Goal: Transaction & Acquisition: Subscribe to service/newsletter

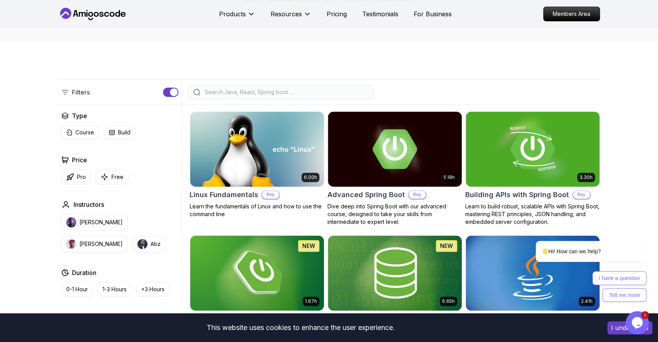
scroll to position [159, 0]
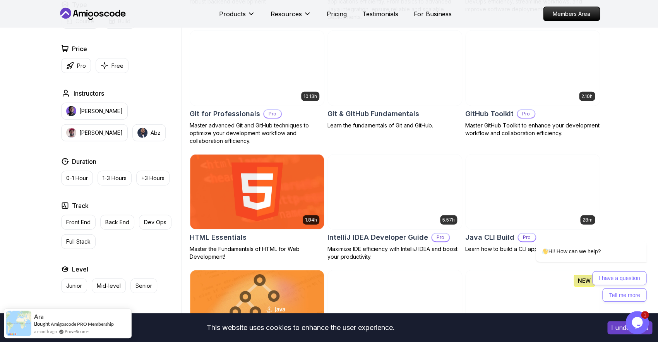
scroll to position [852, 0]
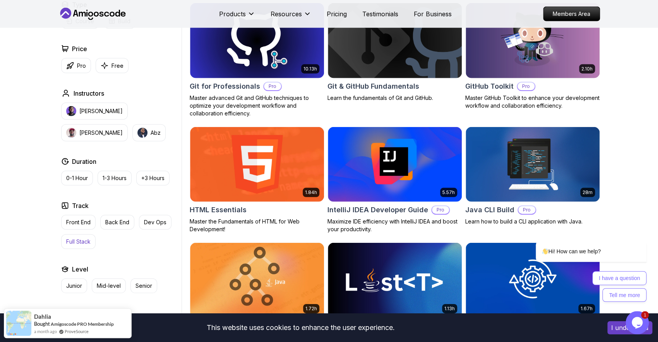
click at [70, 245] on p "Full Stack" at bounding box center [78, 242] width 24 height 8
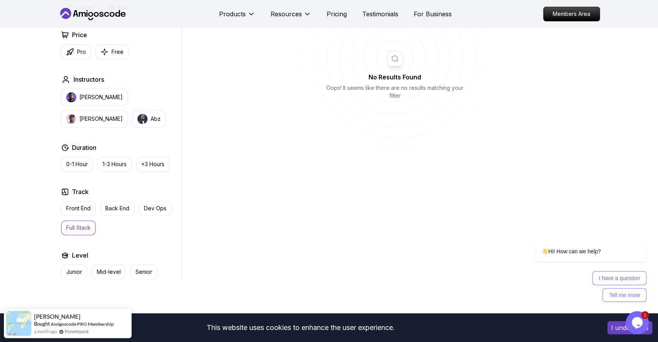
scroll to position [319, 0]
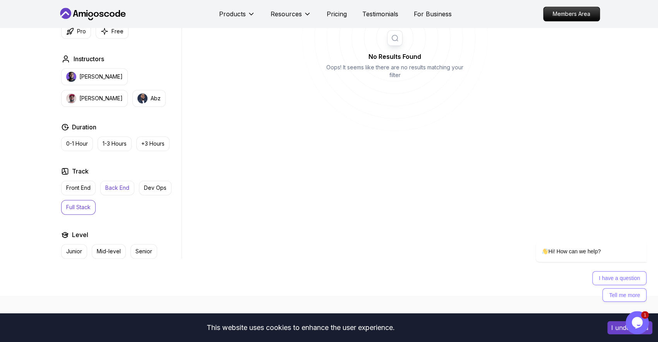
click at [121, 186] on p "Back End" at bounding box center [117, 188] width 24 height 8
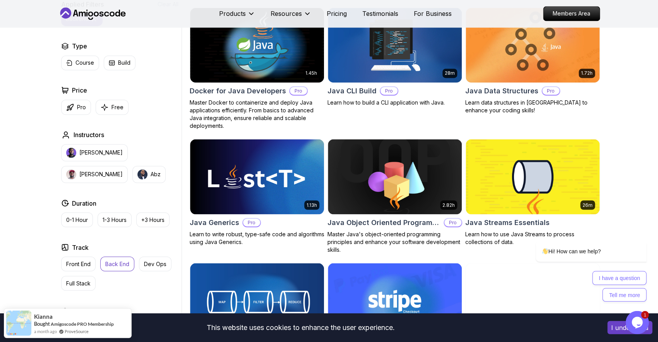
scroll to position [159, 0]
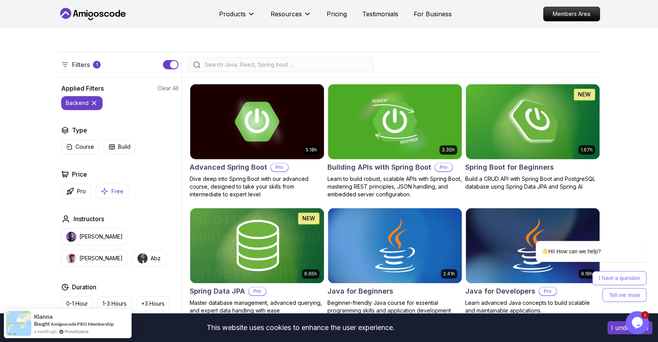
click at [109, 193] on button "Free" at bounding box center [112, 191] width 33 height 15
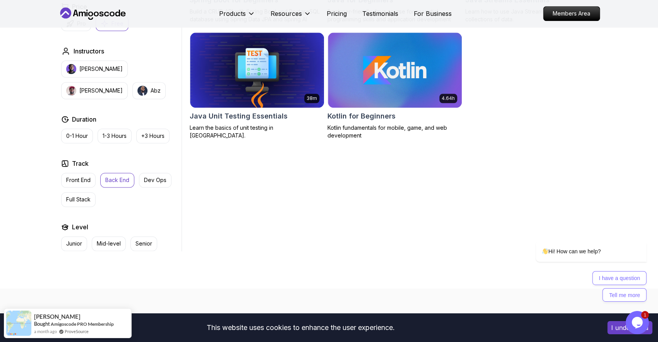
scroll to position [372, 0]
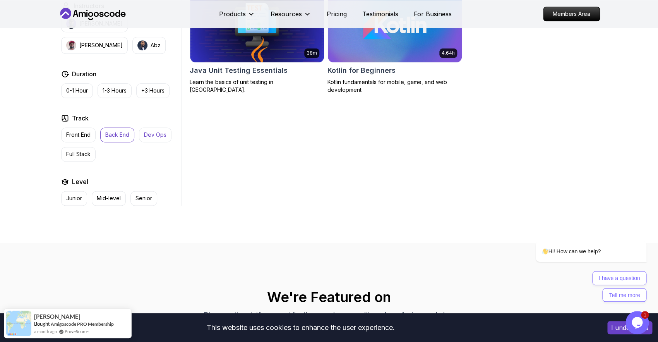
click at [141, 139] on button "Dev Ops" at bounding box center [155, 134] width 33 height 15
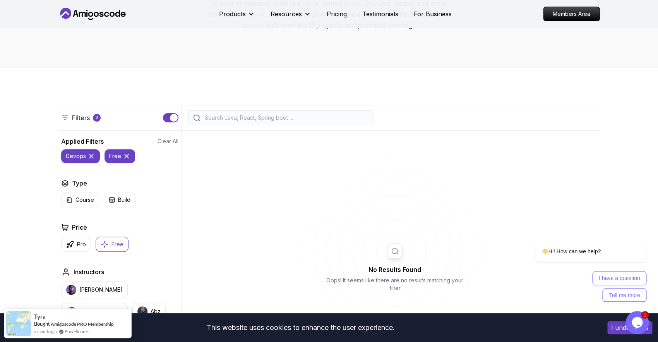
scroll to position [319, 0]
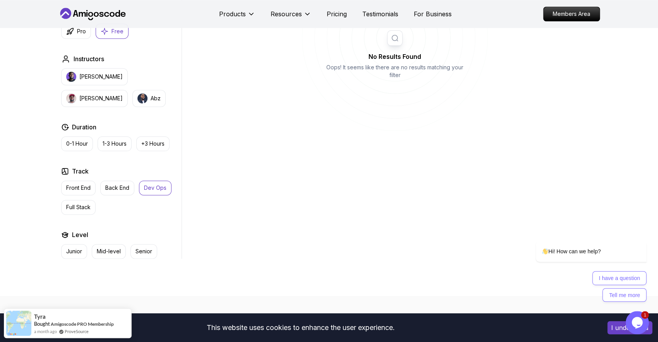
click at [113, 31] on p "Free" at bounding box center [117, 31] width 12 height 8
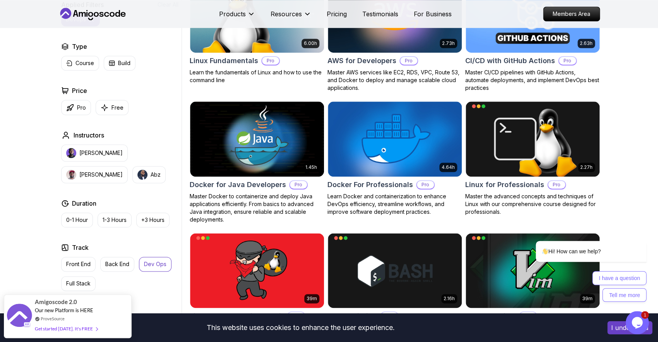
scroll to position [426, 0]
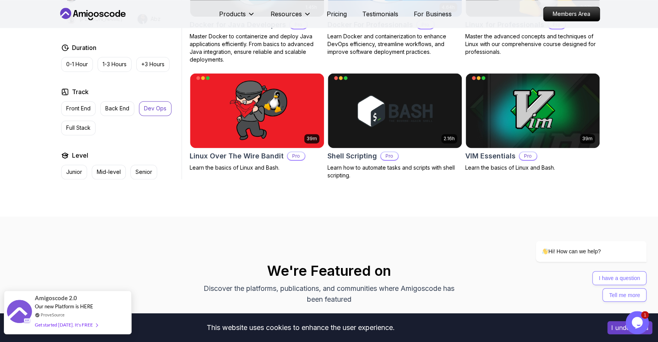
click at [79, 319] on div "Amigoscode 2.0 Our new Platform is HERE ProveSource Get started [DATE]. It's FR…" at bounding box center [67, 312] width 65 height 43
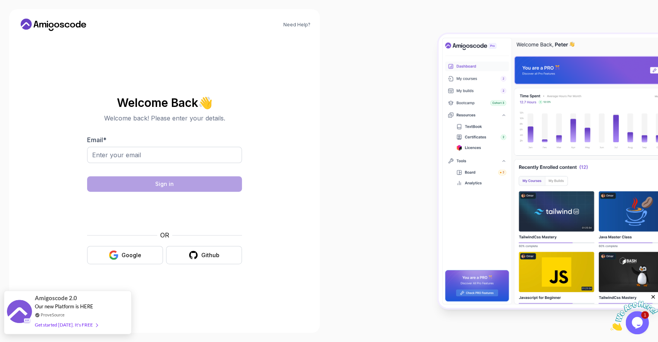
click at [84, 326] on div "Get started [DATE]. It's FREE" at bounding box center [66, 324] width 63 height 9
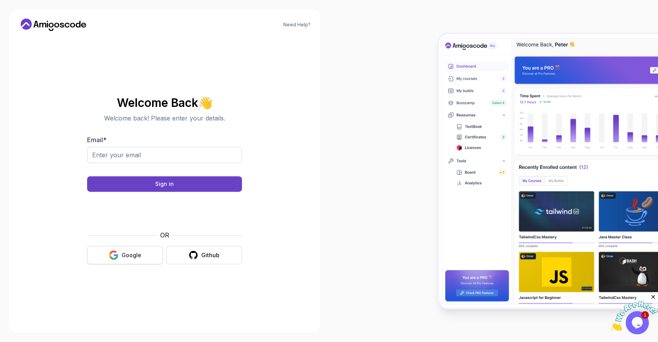
click at [134, 259] on div "Google" at bounding box center [132, 255] width 20 height 8
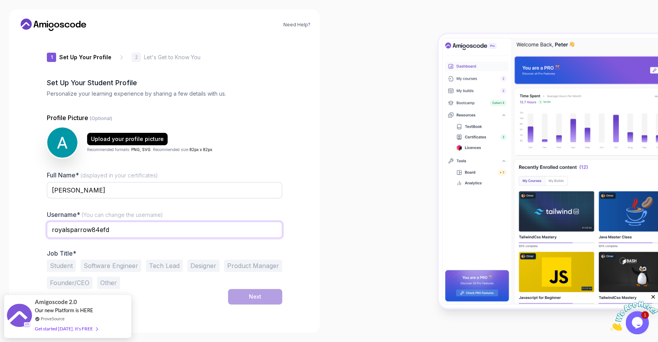
click at [101, 232] on input "royalsparrow84efd" at bounding box center [164, 229] width 235 height 16
click at [62, 266] on button "Student" at bounding box center [61, 265] width 29 height 12
click at [266, 295] on button "Next" at bounding box center [255, 296] width 54 height 15
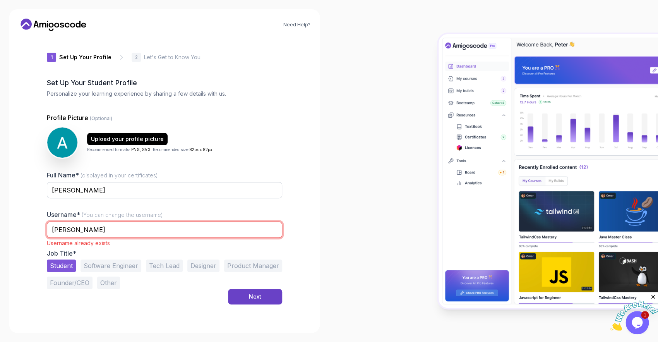
click at [156, 228] on input "[PERSON_NAME]" at bounding box center [164, 229] width 235 height 16
type input "ahmed_buqaileh"
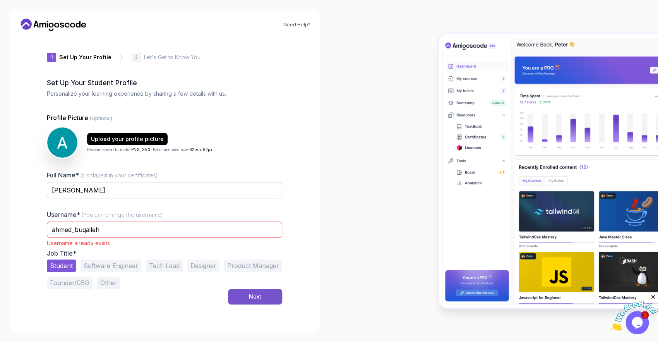
click at [231, 290] on button "Next" at bounding box center [255, 296] width 54 height 15
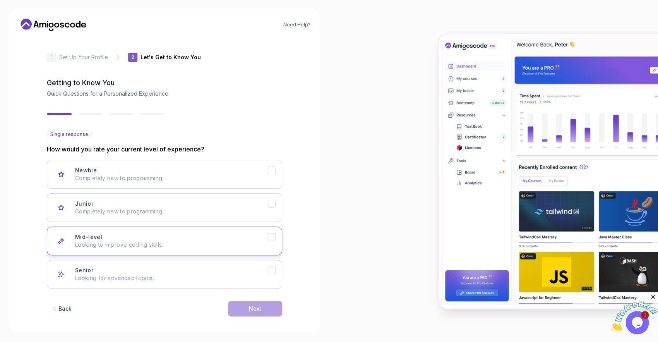
click at [134, 241] on div "Mid-level Looking to improve coding skills." at bounding box center [171, 240] width 193 height 15
click at [242, 308] on button "Next" at bounding box center [255, 308] width 54 height 15
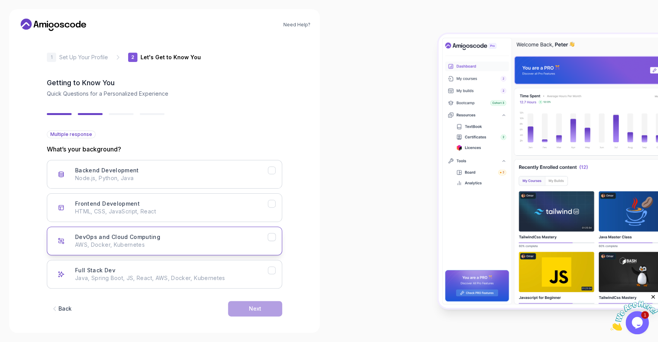
scroll to position [5, 0]
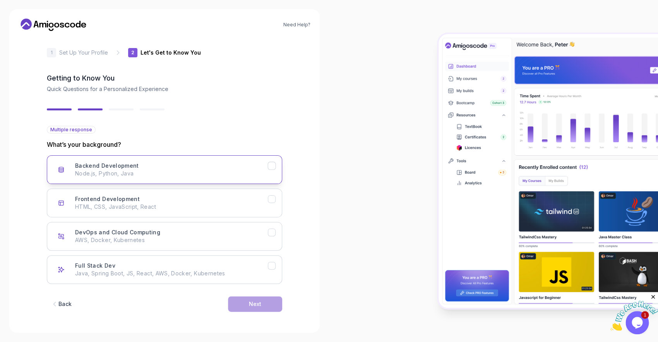
click at [147, 174] on p "Node.js, Python, Java" at bounding box center [171, 174] width 193 height 8
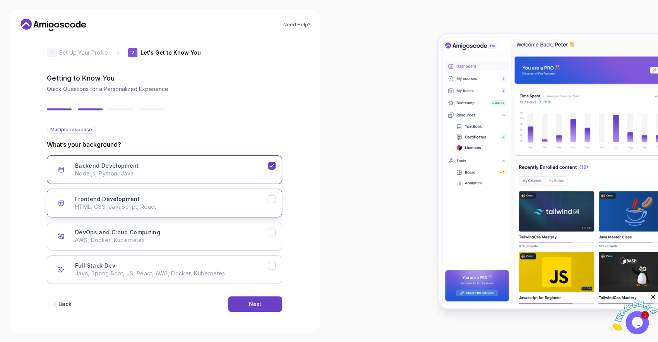
click at [234, 207] on p "HTML, CSS, JavaScript, React" at bounding box center [171, 207] width 193 height 8
click at [207, 164] on div "Backend Development Node.js, Python, Java" at bounding box center [171, 169] width 193 height 15
click at [206, 189] on button "Frontend Development HTML, CSS, JavaScript, React" at bounding box center [164, 203] width 235 height 29
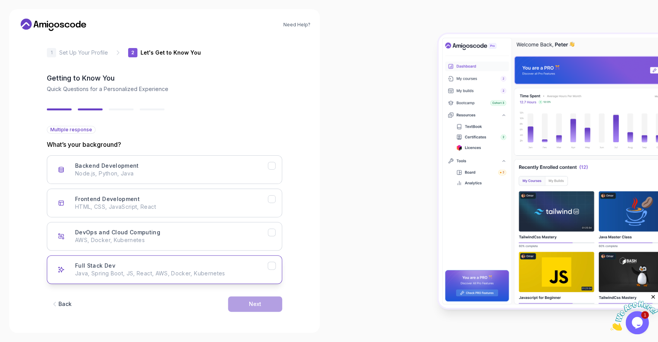
click at [202, 280] on button "Full Stack Dev Java, Spring Boot, JS, React, AWS, Docker, Kubernetes" at bounding box center [164, 269] width 235 height 29
click at [247, 307] on button "Next" at bounding box center [255, 303] width 54 height 15
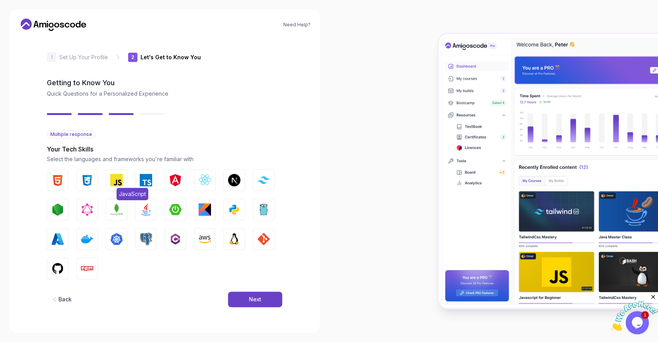
click at [112, 182] on img "button" at bounding box center [116, 180] width 12 height 12
click at [62, 178] on img "button" at bounding box center [57, 180] width 12 height 12
click at [92, 183] on img "button" at bounding box center [87, 180] width 12 height 12
click at [207, 185] on img "button" at bounding box center [205, 180] width 12 height 12
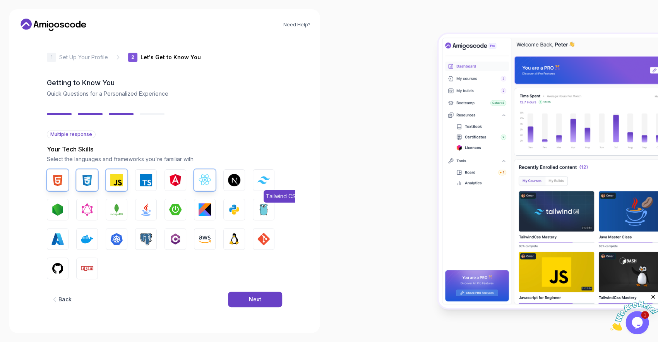
click at [269, 180] on img "button" at bounding box center [263, 179] width 12 height 7
click at [65, 207] on button "Node.js" at bounding box center [58, 210] width 22 height 22
click at [150, 213] on img "button" at bounding box center [146, 209] width 12 height 12
click at [175, 211] on img "button" at bounding box center [175, 209] width 12 height 12
click at [242, 211] on button "Python" at bounding box center [234, 210] width 22 height 22
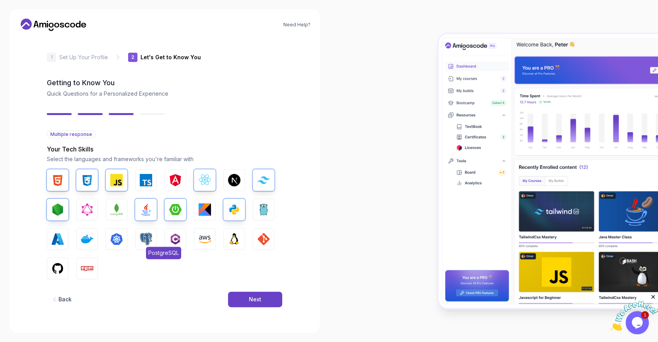
click at [144, 238] on img "button" at bounding box center [146, 239] width 12 height 12
click at [242, 238] on button "Linux" at bounding box center [234, 239] width 22 height 22
click at [271, 244] on button "GIT" at bounding box center [264, 239] width 22 height 22
click at [66, 271] on button "GitHub" at bounding box center [58, 268] width 22 height 22
click at [87, 263] on img "button" at bounding box center [87, 268] width 12 height 12
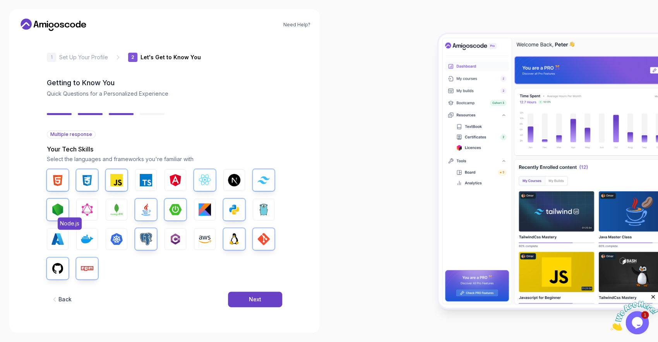
click at [51, 209] on img "button" at bounding box center [57, 209] width 12 height 12
click at [56, 216] on button "Node.js" at bounding box center [58, 210] width 22 height 22
click at [260, 304] on button "Next" at bounding box center [255, 299] width 54 height 15
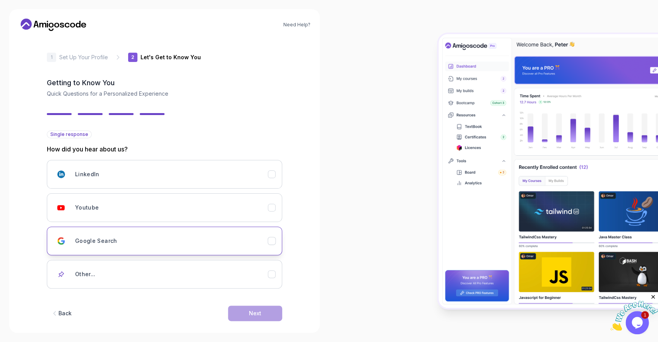
click at [105, 238] on h3 "Google Search" at bounding box center [96, 241] width 42 height 8
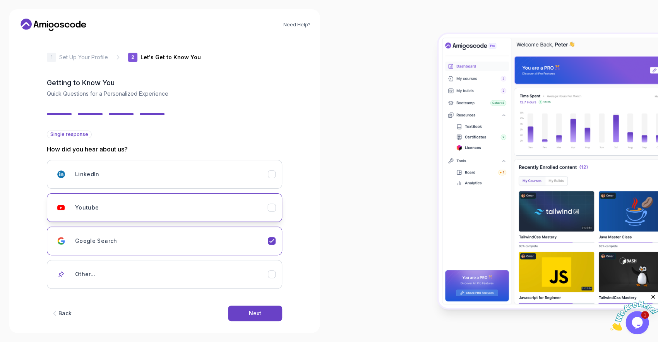
click at [113, 198] on button "Youtube" at bounding box center [164, 207] width 235 height 29
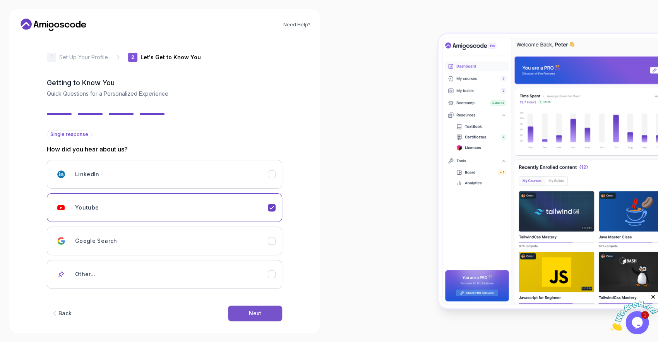
click at [263, 314] on button "Next" at bounding box center [255, 312] width 54 height 15
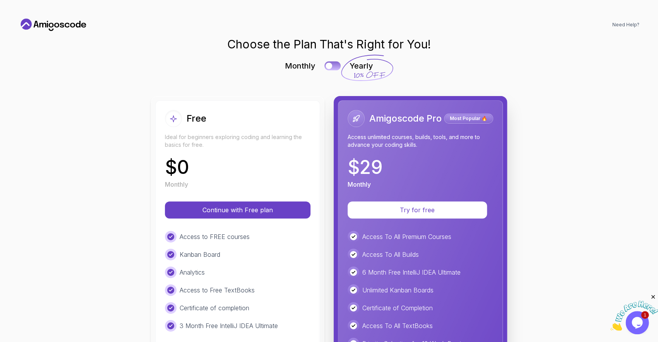
click at [330, 63] on div at bounding box center [329, 66] width 7 height 7
click at [330, 63] on button at bounding box center [332, 65] width 16 height 9
click at [330, 63] on div at bounding box center [329, 66] width 7 height 7
click at [330, 63] on button at bounding box center [332, 65] width 16 height 9
click at [330, 63] on div at bounding box center [329, 66] width 7 height 7
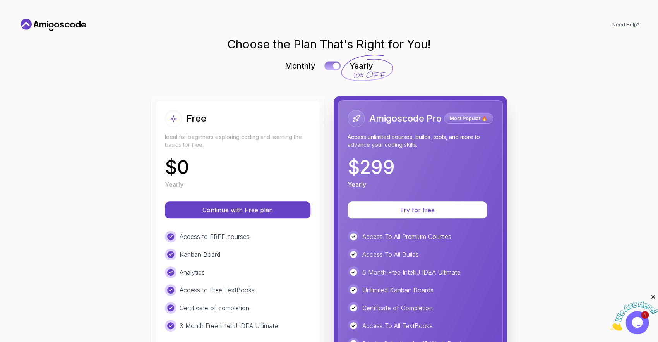
click at [330, 63] on button at bounding box center [332, 65] width 16 height 9
click at [326, 58] on div "Choose the Plan That's Right for You! Monthly Yearly Free Ideal for beginners e…" at bounding box center [329, 259] width 621 height 445
click at [328, 61] on div "Monthly Yearly" at bounding box center [329, 65] width 356 height 11
click at [330, 67] on div at bounding box center [329, 66] width 7 height 7
click at [330, 67] on button at bounding box center [332, 65] width 16 height 9
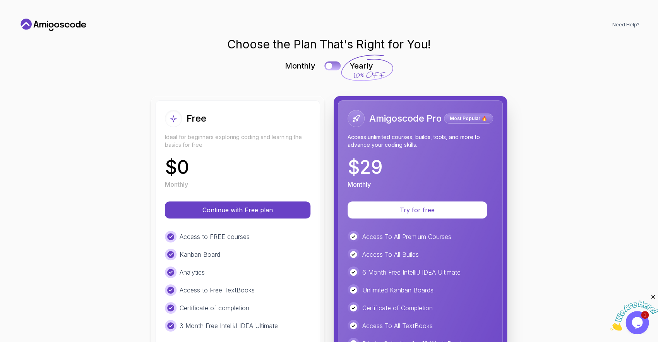
click at [330, 67] on div at bounding box center [329, 66] width 7 height 7
click at [330, 67] on button at bounding box center [332, 65] width 16 height 9
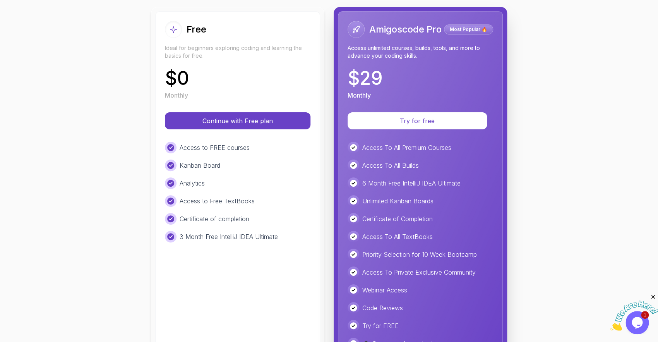
scroll to position [89, 0]
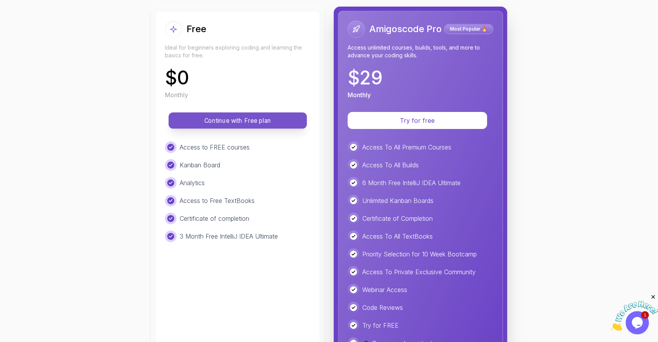
click at [217, 119] on p "Continue with Free plan" at bounding box center [237, 120] width 121 height 9
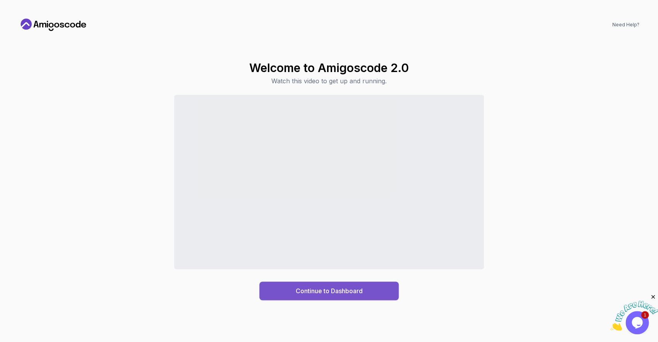
click at [326, 294] on div "Continue to Dashboard" at bounding box center [329, 290] width 67 height 9
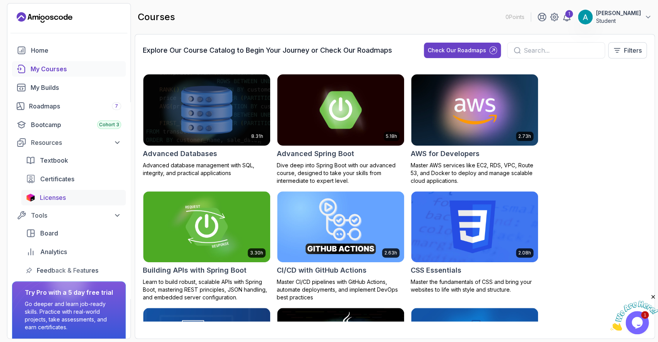
click at [76, 196] on div "Licenses" at bounding box center [80, 197] width 81 height 9
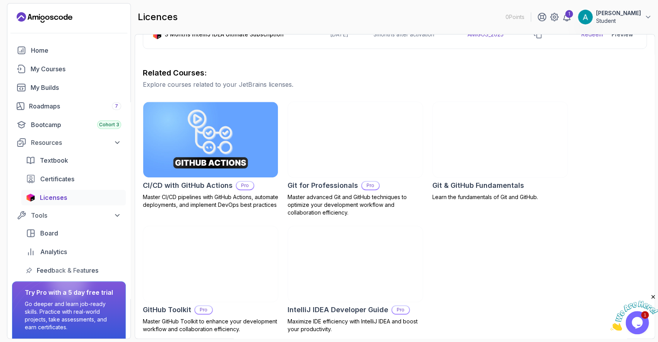
scroll to position [179, 0]
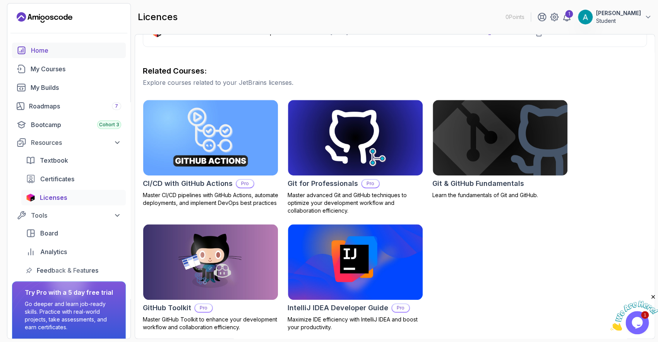
click at [41, 54] on div "Home" at bounding box center [76, 50] width 90 height 9
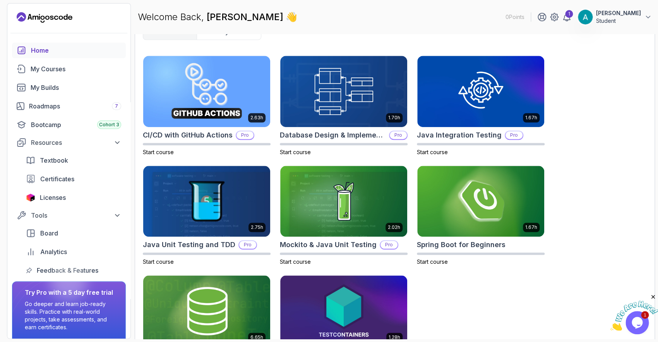
scroll to position [264, 0]
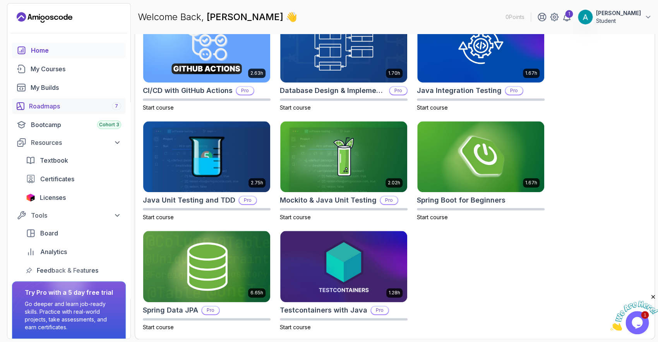
click at [45, 100] on link "Roadmaps 7" at bounding box center [69, 105] width 114 height 15
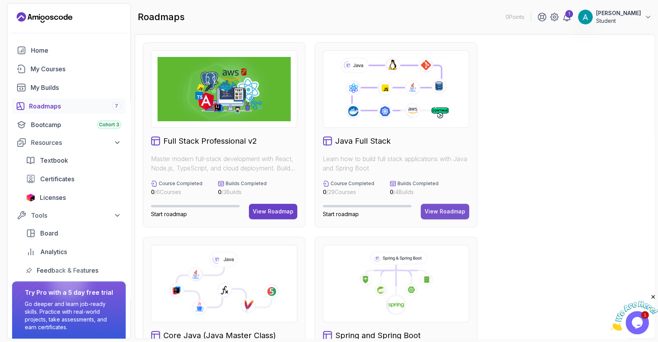
click at [440, 206] on button "View Roadmap" at bounding box center [445, 211] width 48 height 15
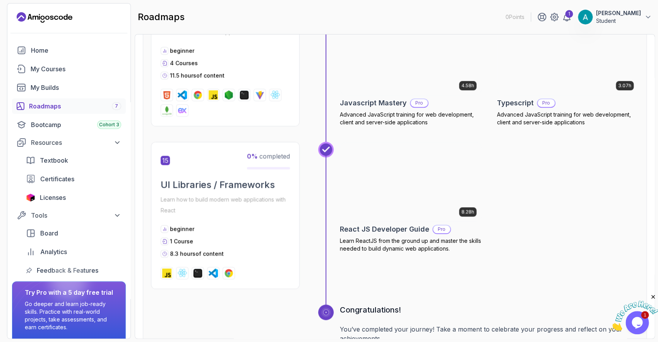
scroll to position [3022, 0]
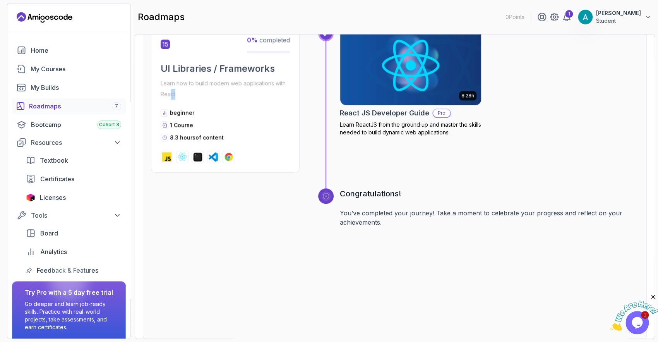
drag, startPoint x: 319, startPoint y: 194, endPoint x: 170, endPoint y: 87, distance: 183.1
click at [318, 188] on div "Congratulations! You’ve completed your journey! Take a moment to celebrate your…" at bounding box center [478, 255] width 321 height 135
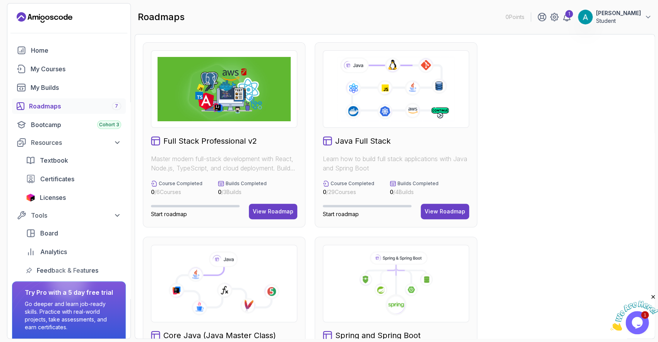
click at [230, 115] on img at bounding box center [224, 89] width 133 height 64
click at [274, 208] on div "View Roadmap" at bounding box center [273, 212] width 41 height 8
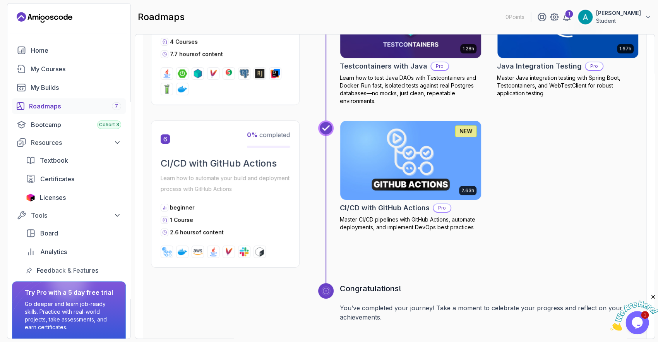
scroll to position [1334, 0]
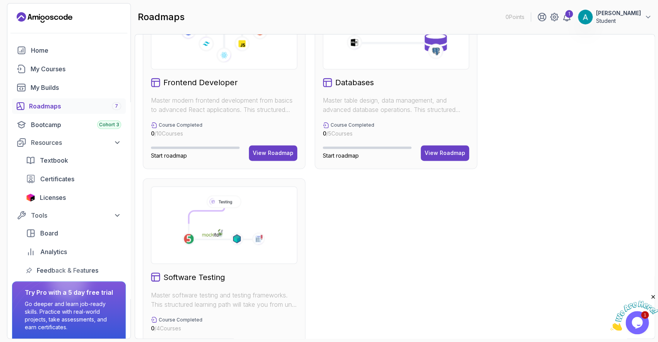
scroll to position [479, 0]
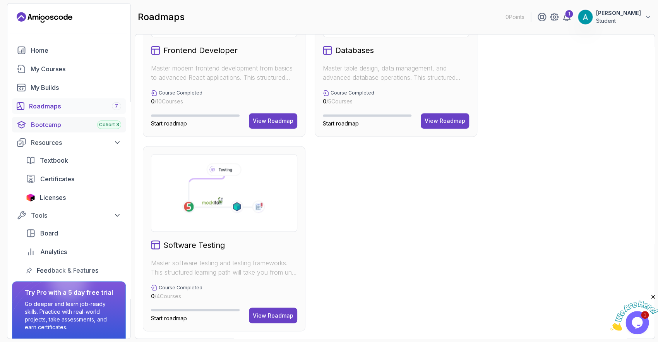
click at [70, 128] on div "Bootcamp Cohort 3" at bounding box center [76, 124] width 90 height 9
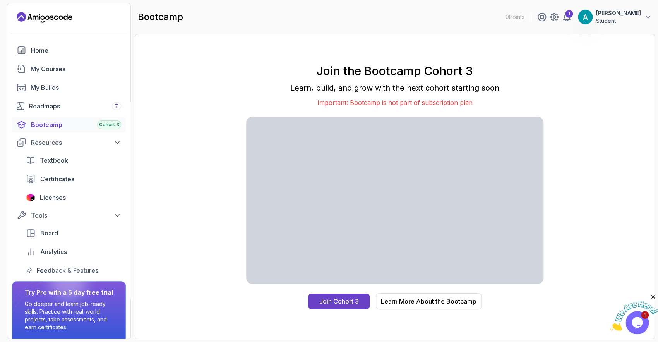
drag, startPoint x: 196, startPoint y: 264, endPoint x: 95, endPoint y: 235, distance: 104.8
click at [135, 235] on div "Join the Bootcamp Cohort 3 Learn, build, and grow with the next cohort starting…" at bounding box center [395, 186] width 520 height 305
